Goal: Task Accomplishment & Management: Use online tool/utility

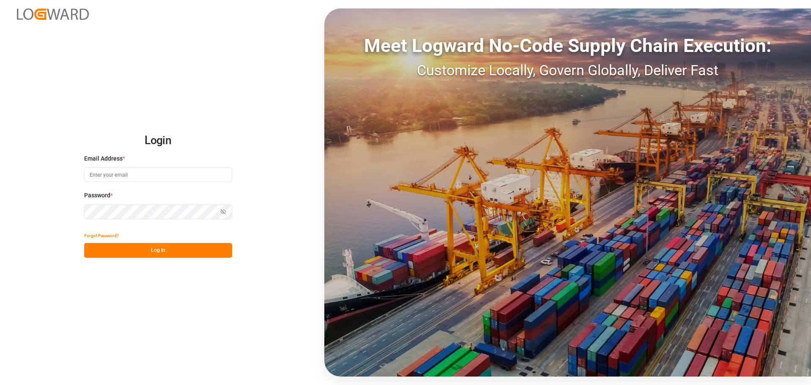
type input "[EMAIL_ADDRESS][DOMAIN_NAME]"
click at [197, 246] on button "Log In" at bounding box center [158, 250] width 148 height 15
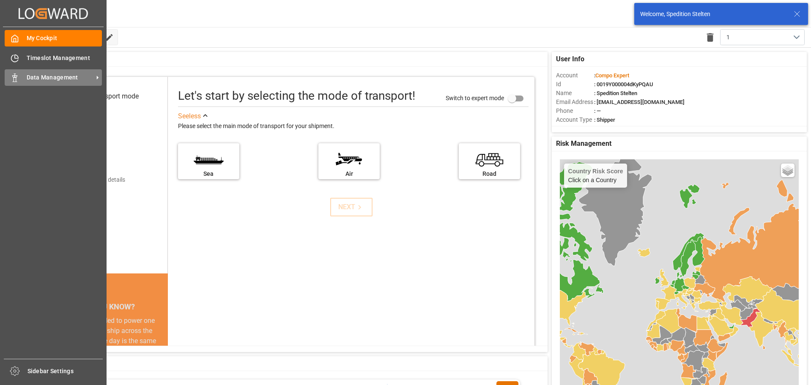
click at [66, 82] on span "Data Management" at bounding box center [60, 77] width 67 height 9
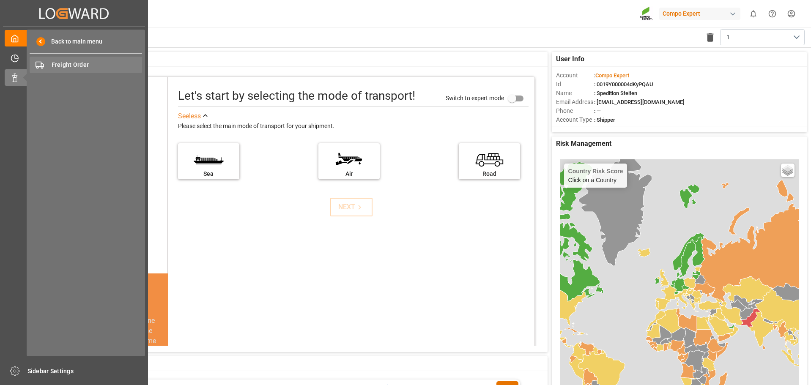
click at [87, 58] on div "Freight Order Freight Order" at bounding box center [86, 65] width 112 height 16
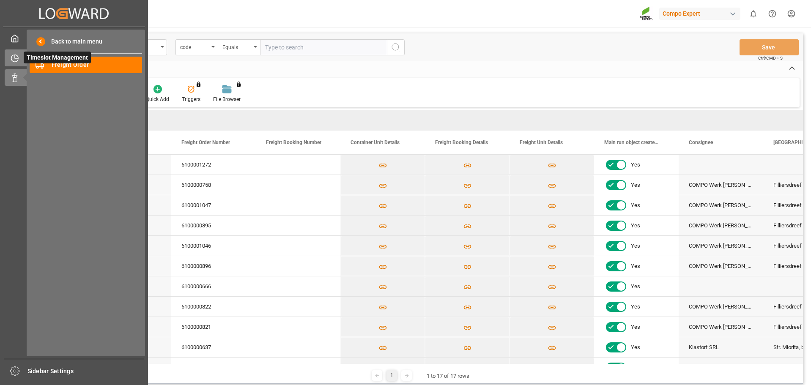
click at [16, 54] on div at bounding box center [12, 58] width 14 height 9
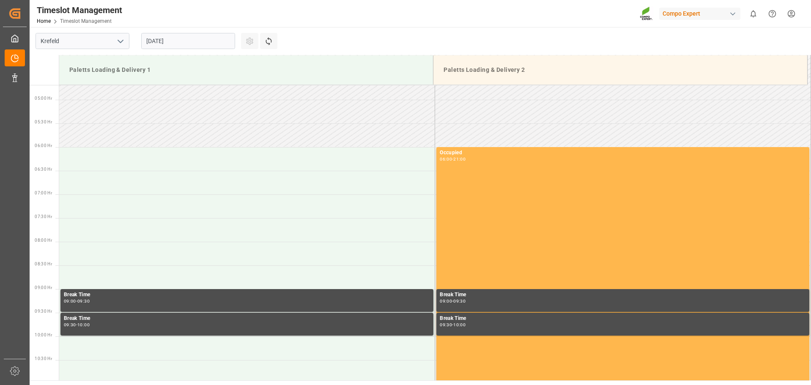
scroll to position [207, 0]
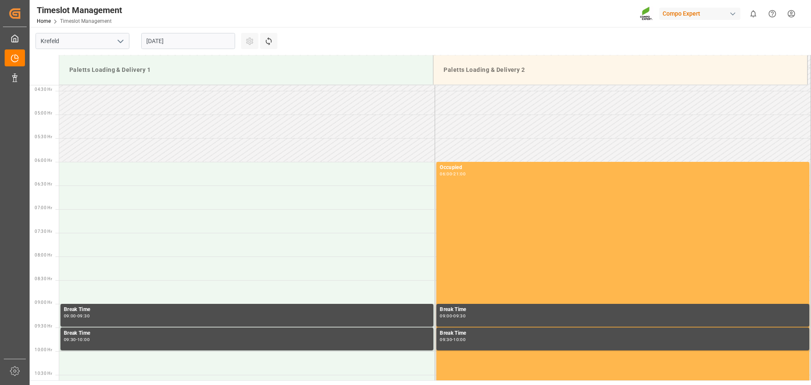
click at [206, 41] on input "[DATE]" at bounding box center [188, 41] width 94 height 16
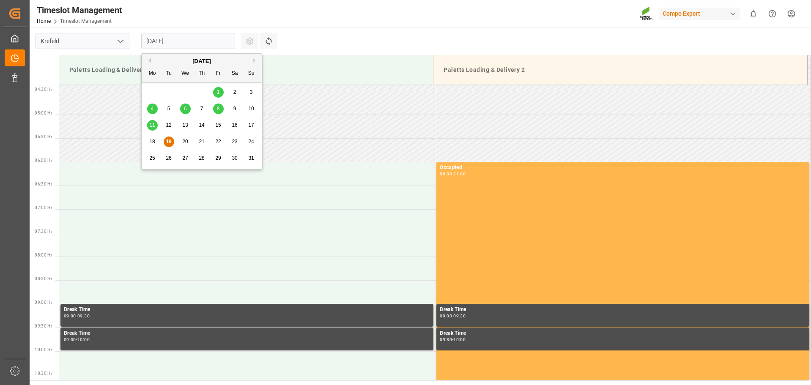
click at [188, 143] on span "20" at bounding box center [184, 142] width 5 height 6
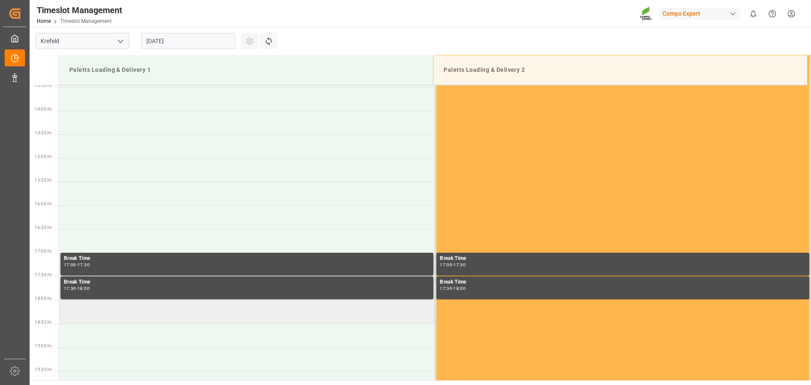
scroll to position [426, 0]
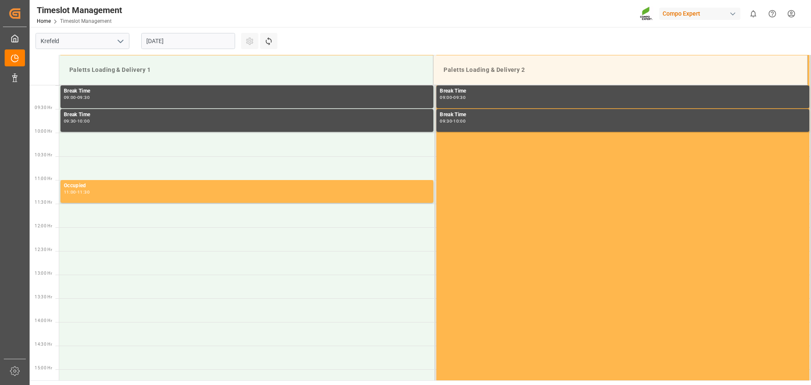
click at [187, 40] on input "[DATE]" at bounding box center [188, 41] width 94 height 16
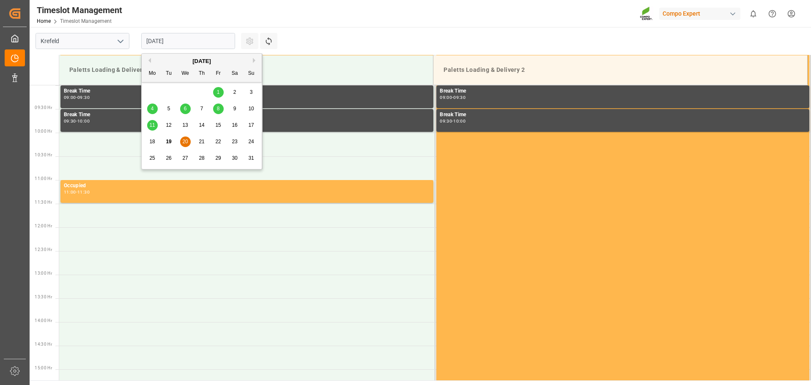
click at [204, 142] on span "21" at bounding box center [201, 142] width 5 height 6
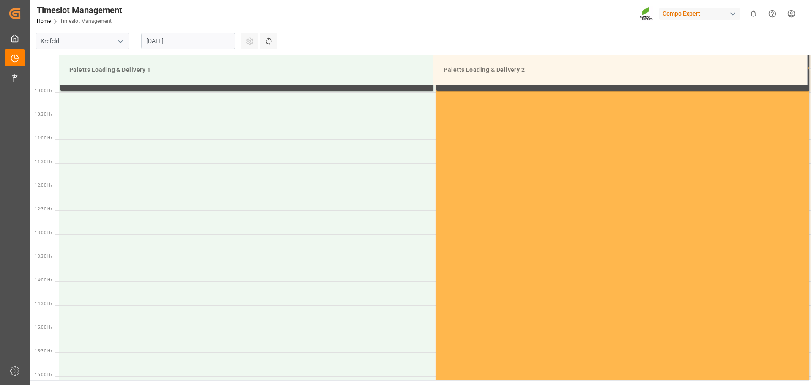
scroll to position [468, 0]
